Goal: Find specific page/section: Find specific page/section

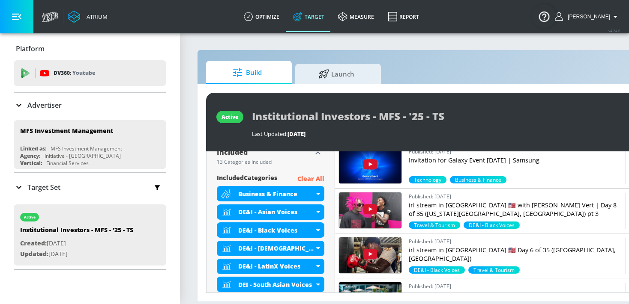
scroll to position [294, 0]
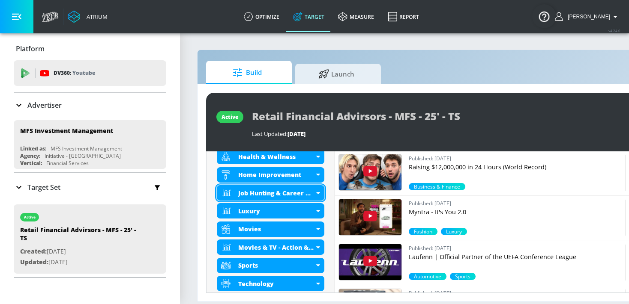
scroll to position [427, 0]
